Goal: Task Accomplishment & Management: Manage account settings

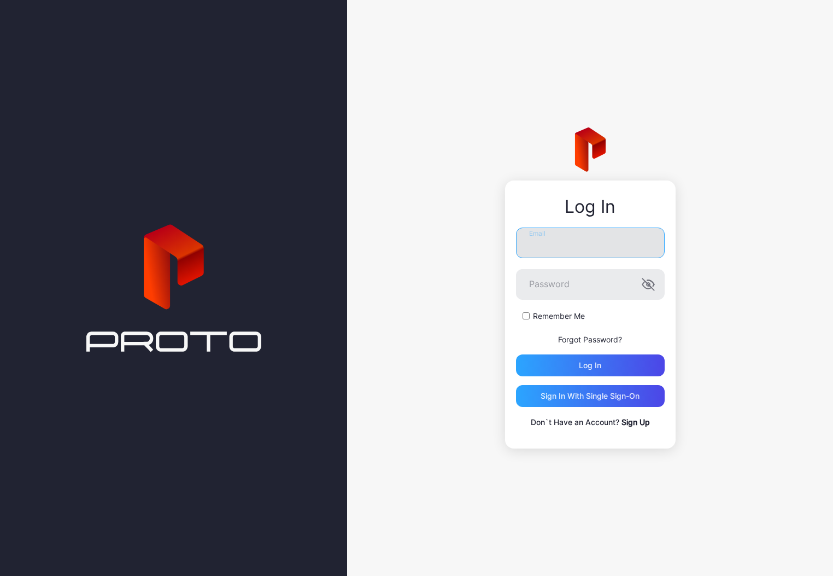
drag, startPoint x: 0, startPoint y: 0, endPoint x: 550, endPoint y: 244, distance: 601.6
click at [550, 244] on input "Email" at bounding box center [590, 242] width 149 height 31
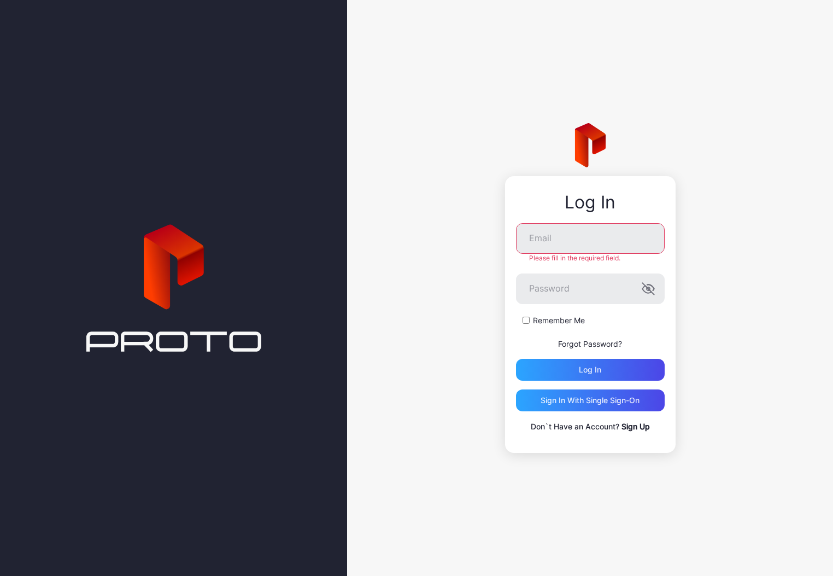
drag, startPoint x: 461, startPoint y: 455, endPoint x: 492, endPoint y: 393, distance: 69.9
click at [466, 448] on div "Log In Email Please fill in the required field. Password Remember Me Forgot Pas…" at bounding box center [590, 288] width 486 height 576
click at [595, 239] on input "Email" at bounding box center [590, 238] width 149 height 31
paste input "**********"
type input "**********"
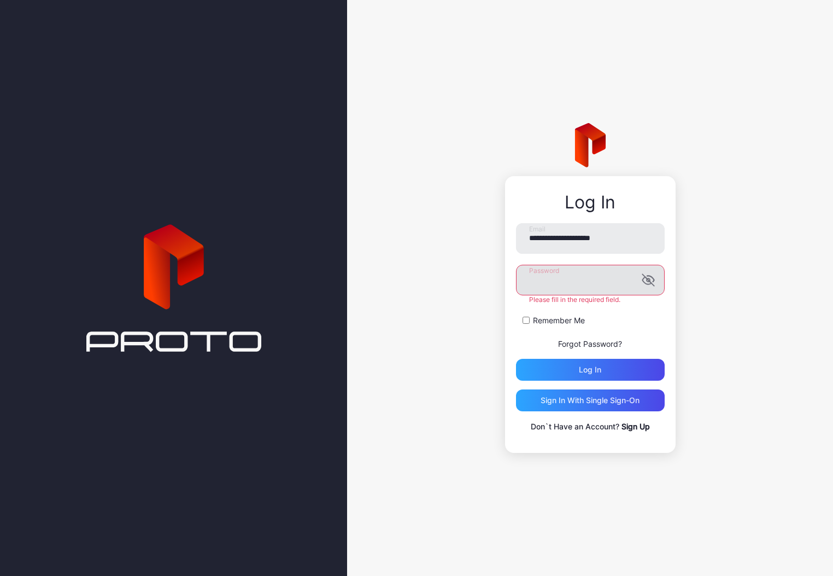
click at [643, 277] on icon "button" at bounding box center [648, 279] width 13 height 13
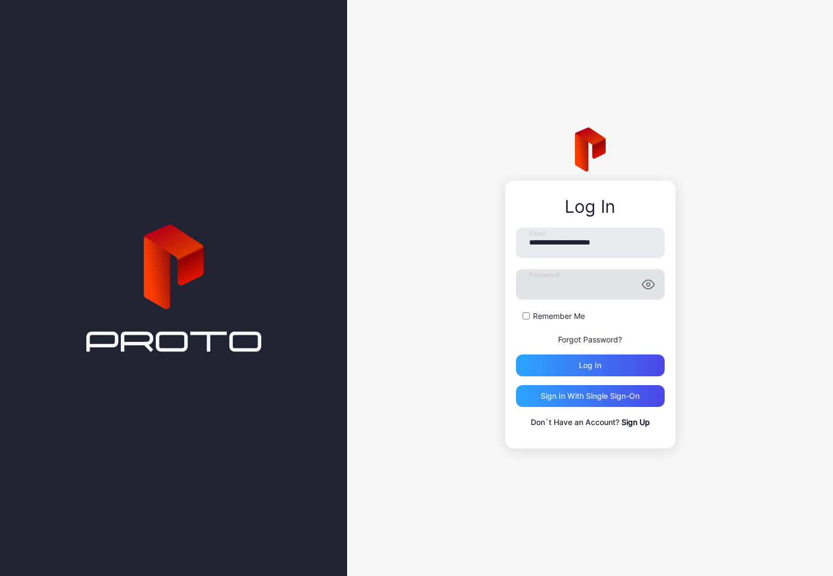
click at [546, 310] on form "**********" at bounding box center [590, 301] width 149 height 149
click at [547, 320] on label "Remember Me" at bounding box center [559, 316] width 52 height 11
click at [551, 354] on div "Log in" at bounding box center [590, 365] width 149 height 22
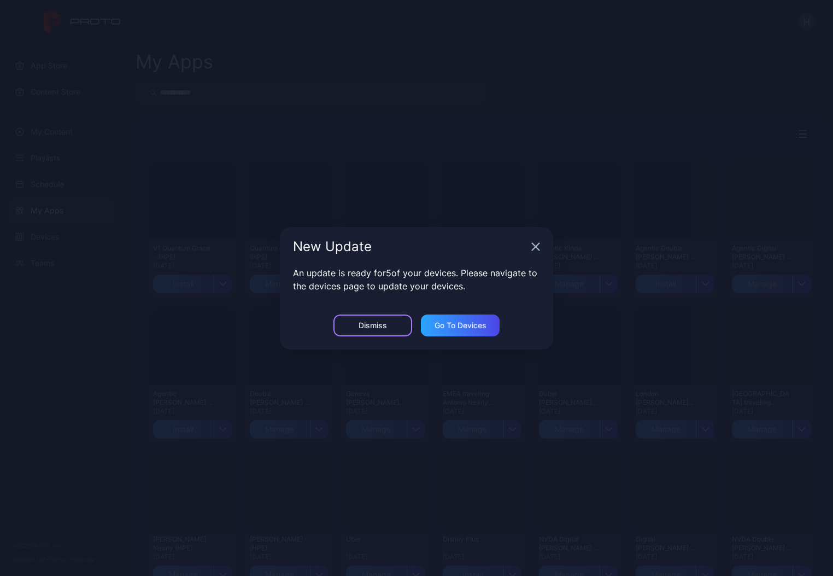
click at [352, 325] on div "Dismiss" at bounding box center [372, 325] width 79 height 22
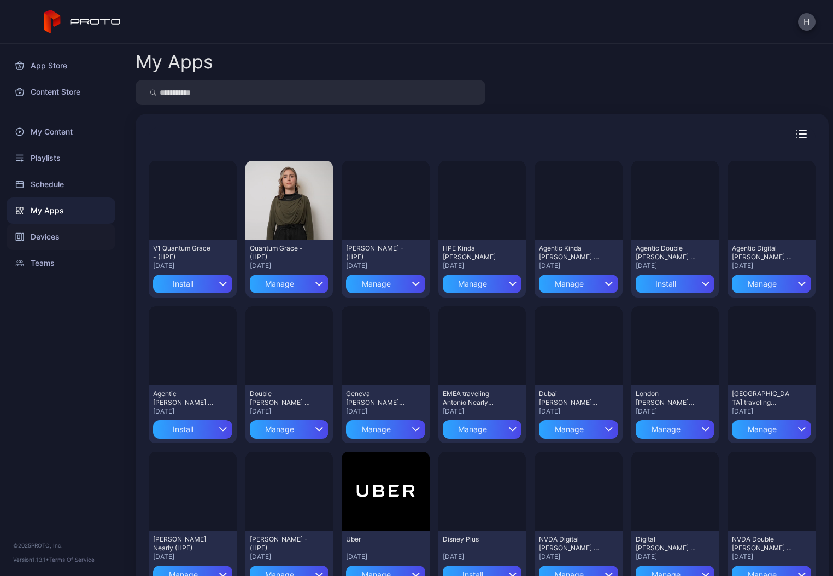
click at [65, 243] on div "Devices" at bounding box center [61, 237] width 109 height 26
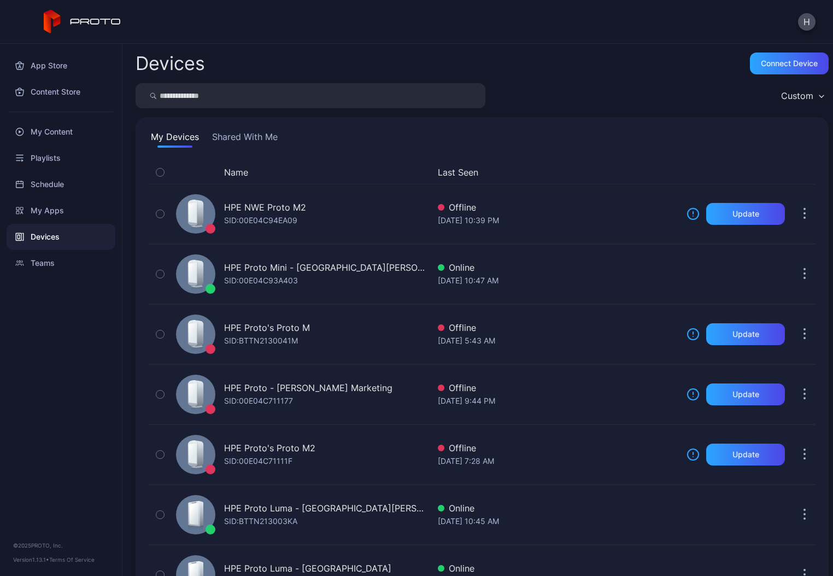
scroll to position [352, 0]
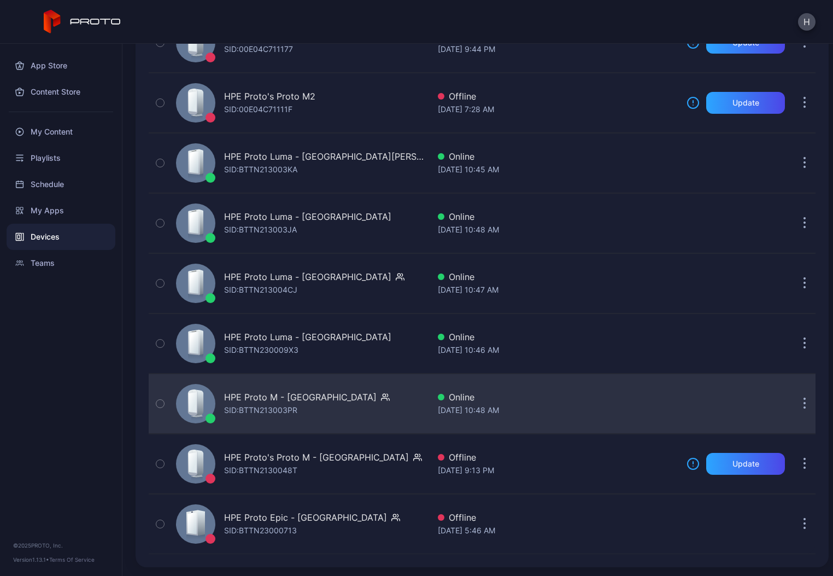
click at [487, 400] on div "Online" at bounding box center [558, 396] width 240 height 13
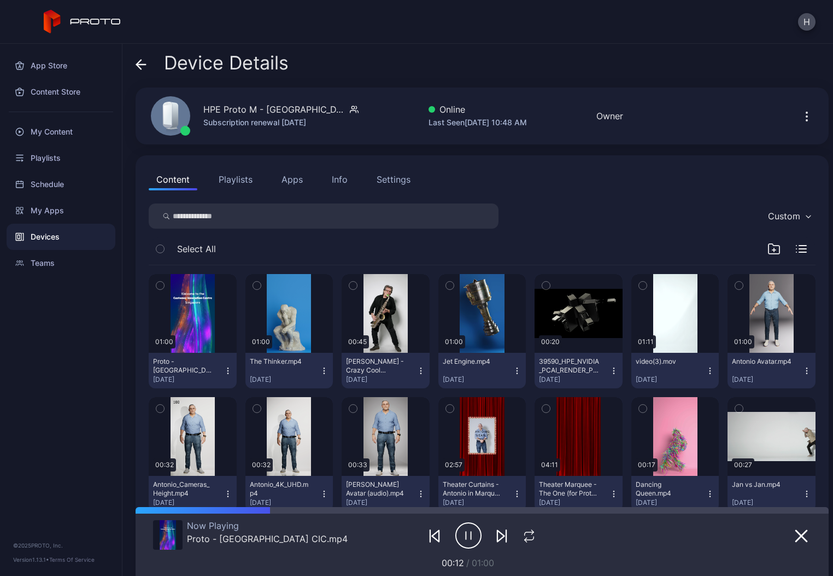
click at [289, 181] on button "Apps" at bounding box center [292, 179] width 37 height 22
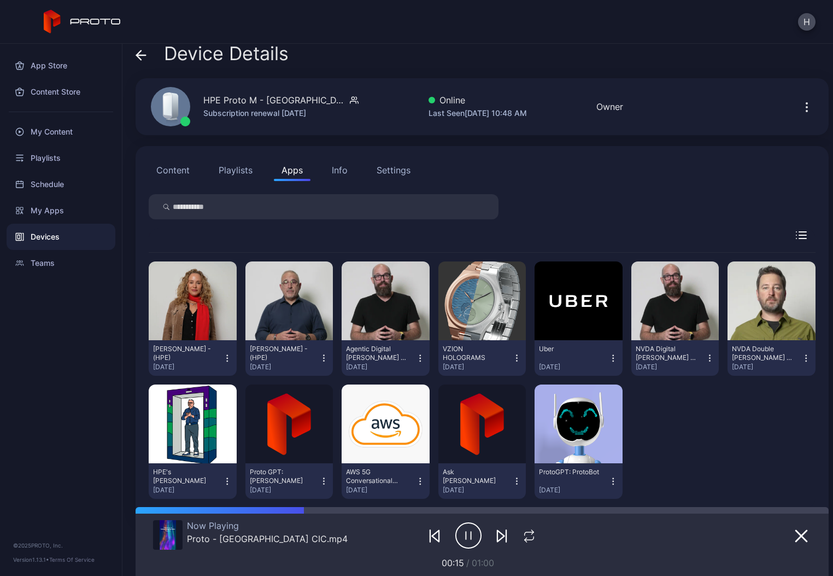
scroll to position [32, 0]
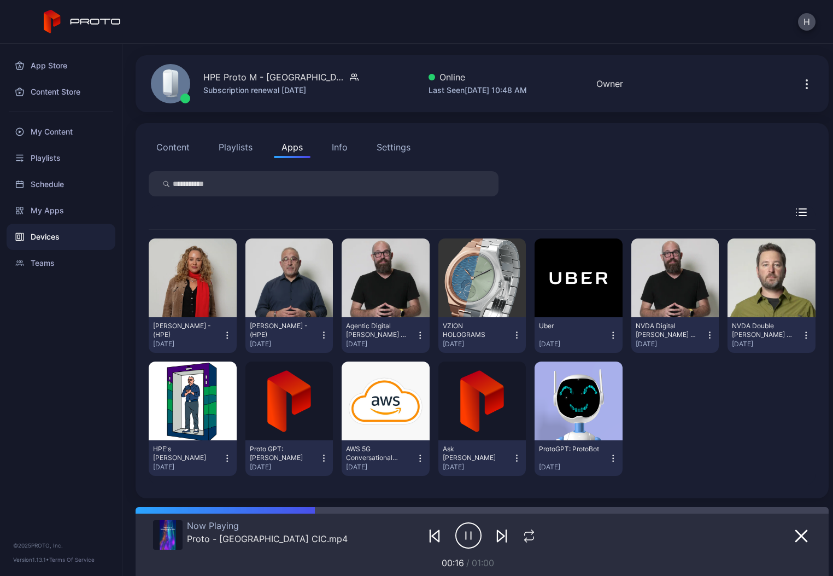
click at [319, 339] on icon "button" at bounding box center [324, 335] width 10 height 11
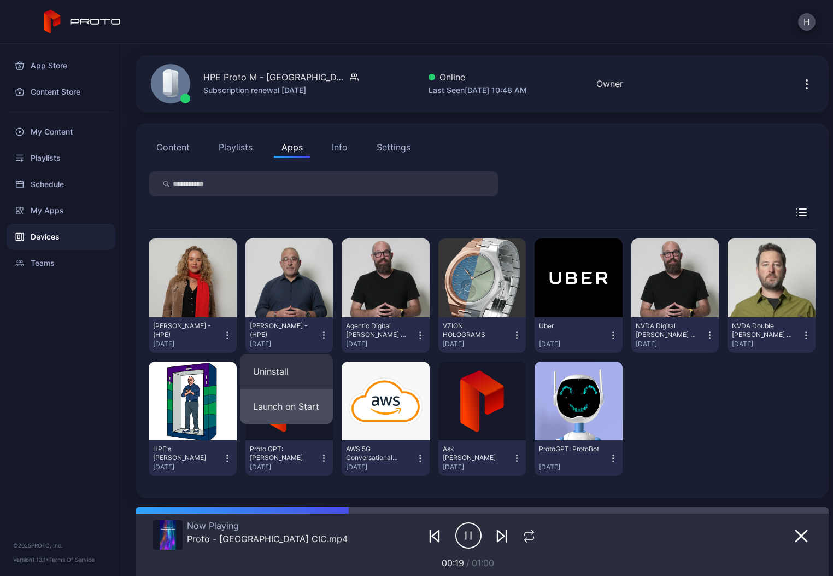
click at [276, 403] on button "Launch on Start" at bounding box center [286, 406] width 93 height 35
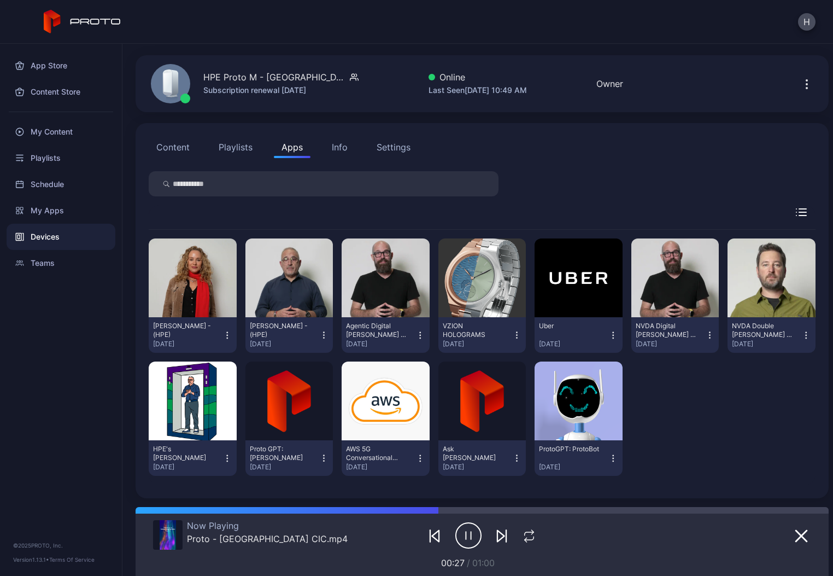
click at [179, 139] on button "Content" at bounding box center [173, 147] width 49 height 22
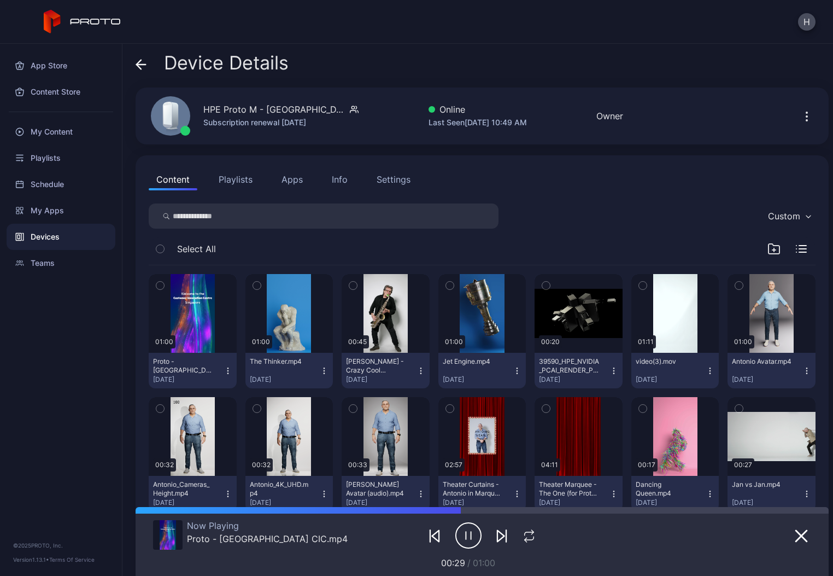
click at [292, 180] on button "Apps" at bounding box center [292, 179] width 37 height 22
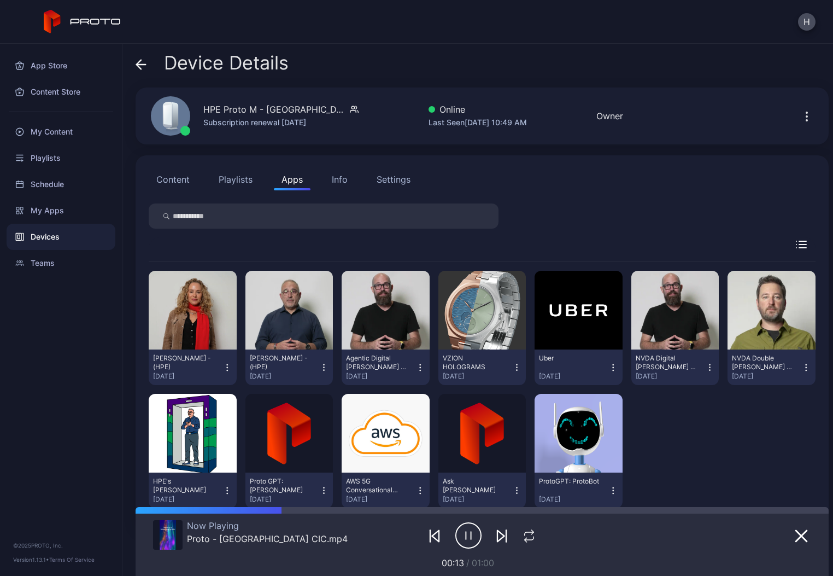
click at [413, 183] on button "Settings" at bounding box center [393, 179] width 49 height 22
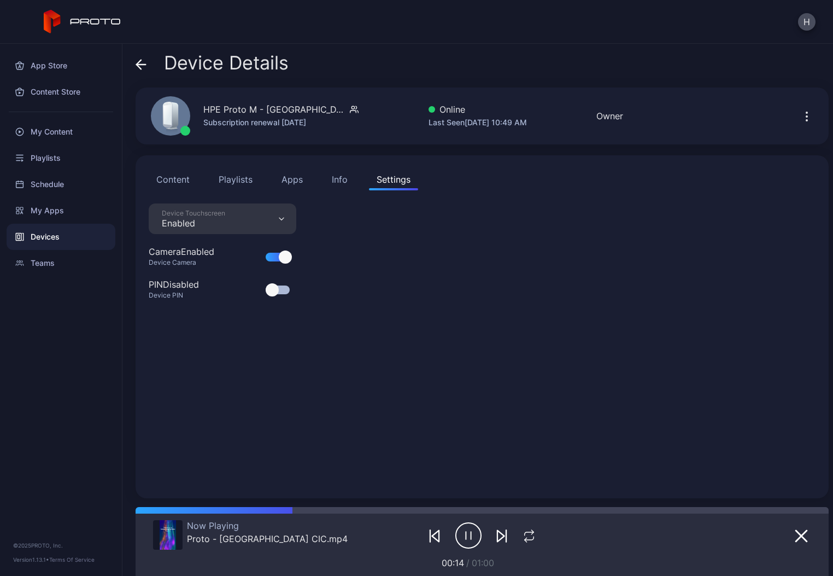
click at [353, 180] on button "Info" at bounding box center [339, 179] width 31 height 22
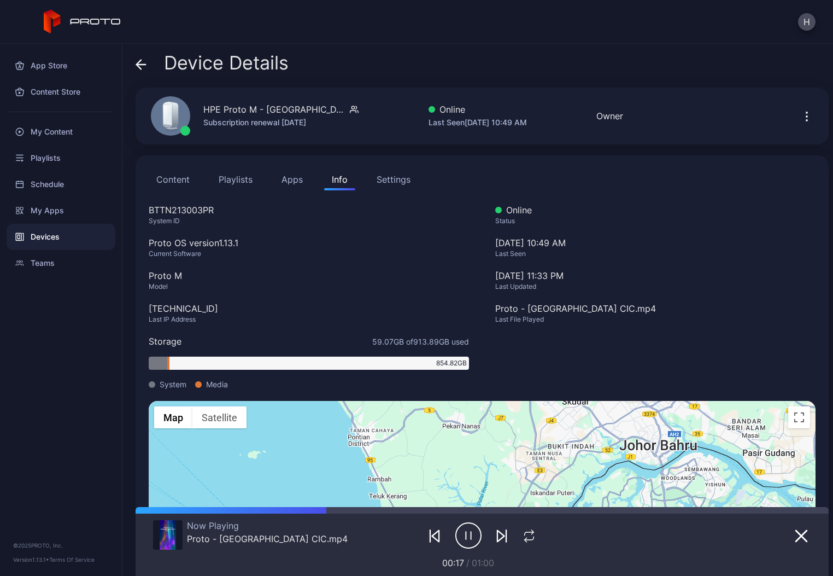
click at [304, 184] on button "Apps" at bounding box center [292, 179] width 37 height 22
